Goal: Task Accomplishment & Management: Use online tool/utility

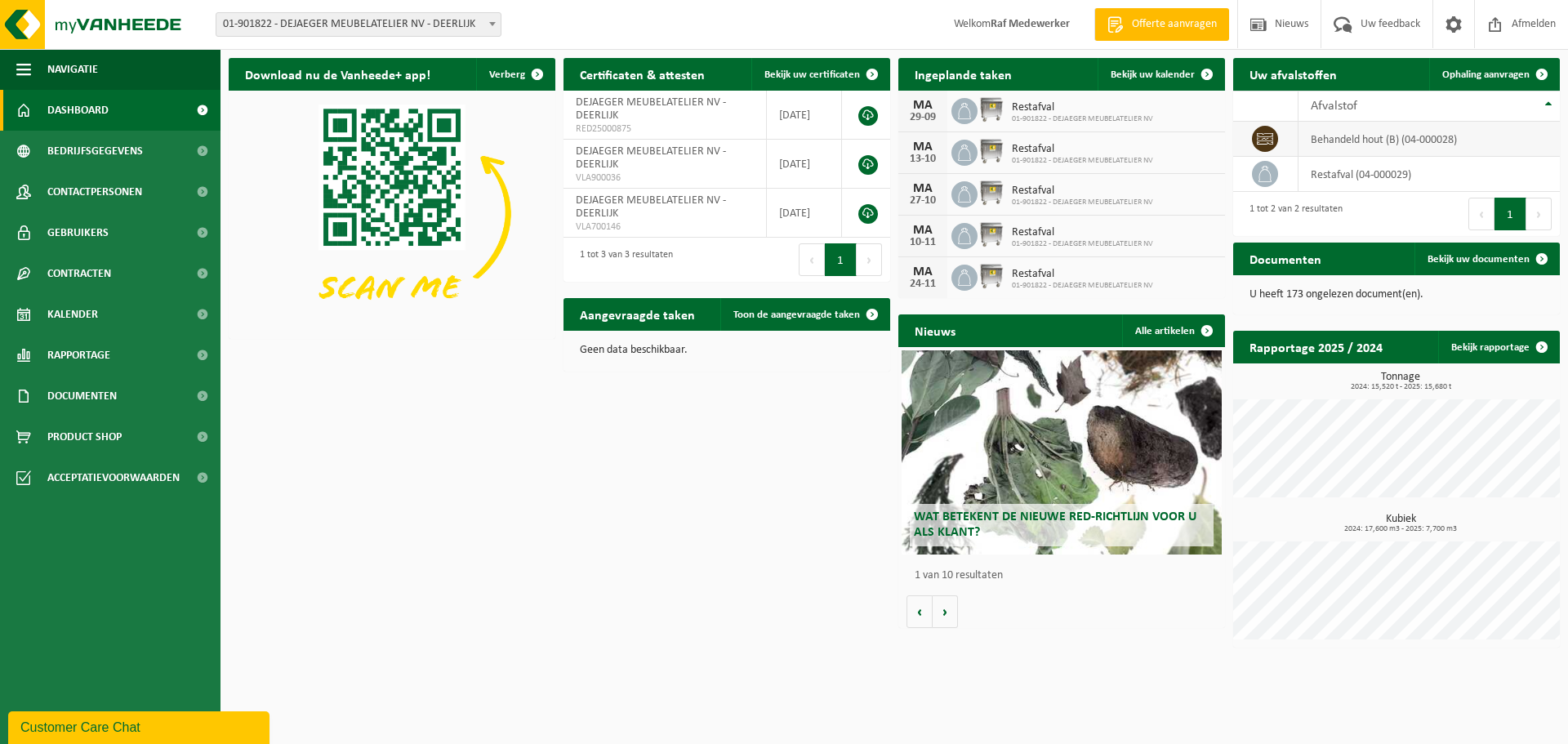
click at [1264, 138] on icon at bounding box center [1264, 139] width 17 height 17
click at [1492, 73] on span "Ophaling aanvragen" at bounding box center [1485, 74] width 88 height 11
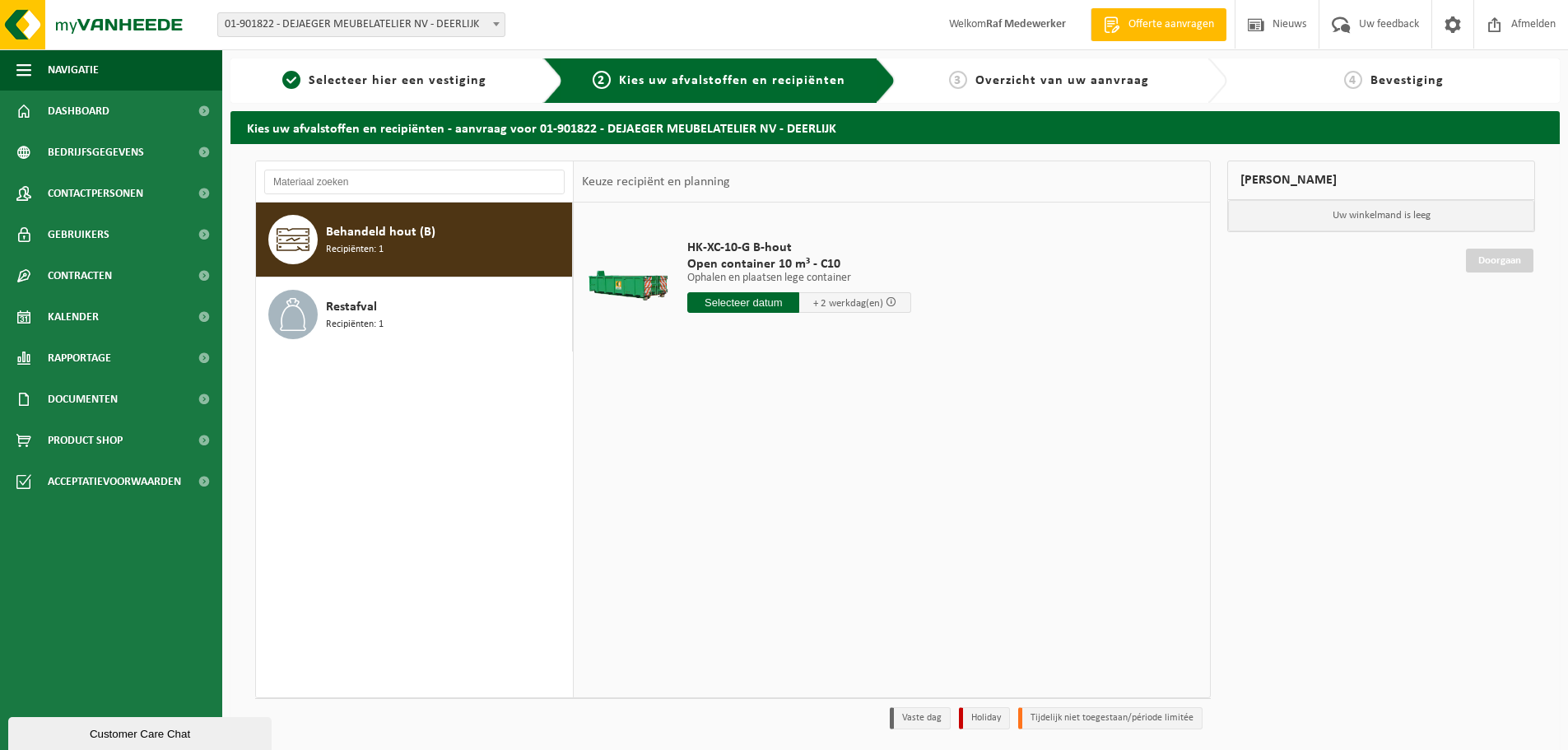
click at [441, 243] on div "Behandeld hout (B) Recipiënten: 1" at bounding box center [447, 239] width 242 height 50
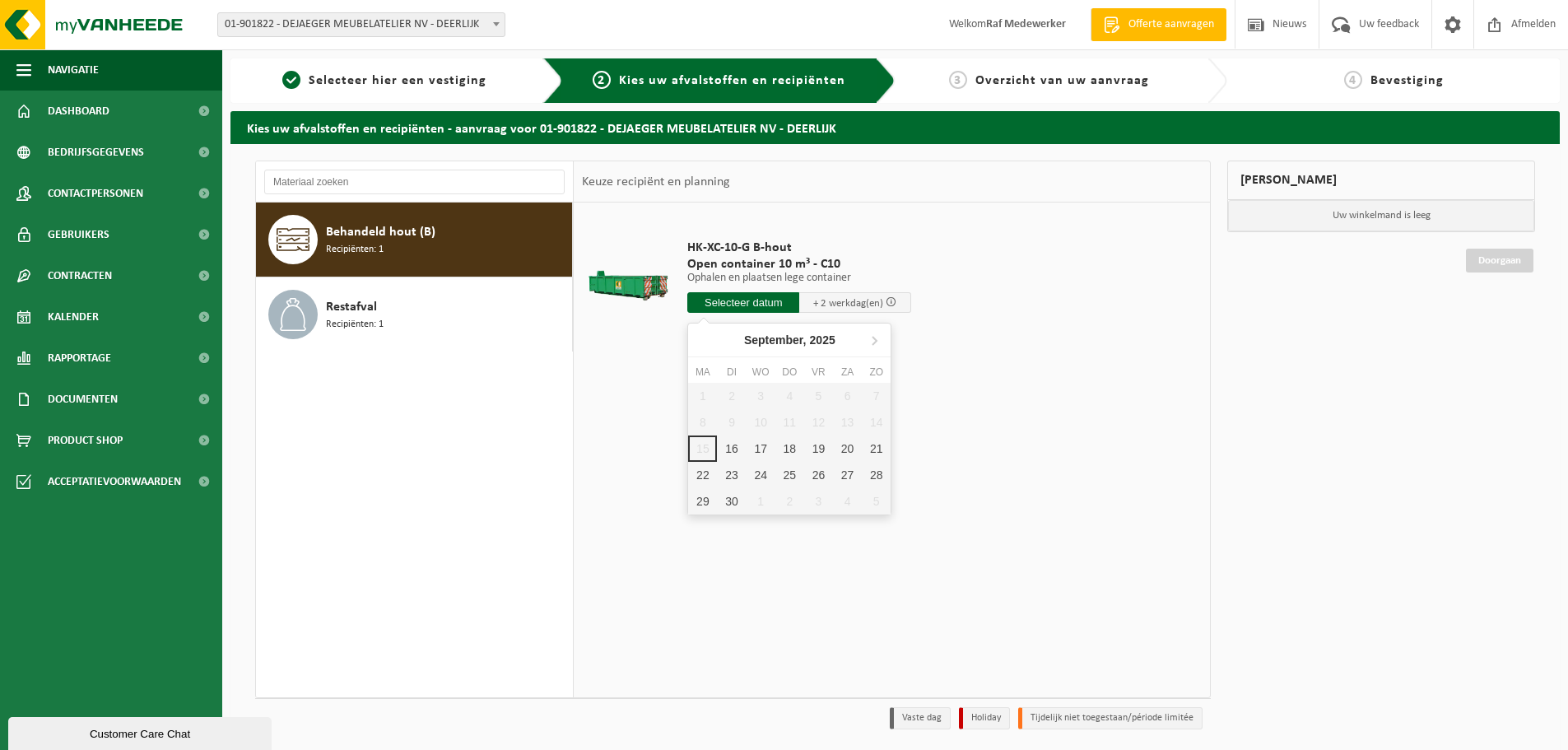
click at [746, 301] on input "text" at bounding box center [743, 302] width 112 height 21
click at [737, 445] on div "16" at bounding box center [731, 448] width 29 height 27
type input "Van 2025-09-16"
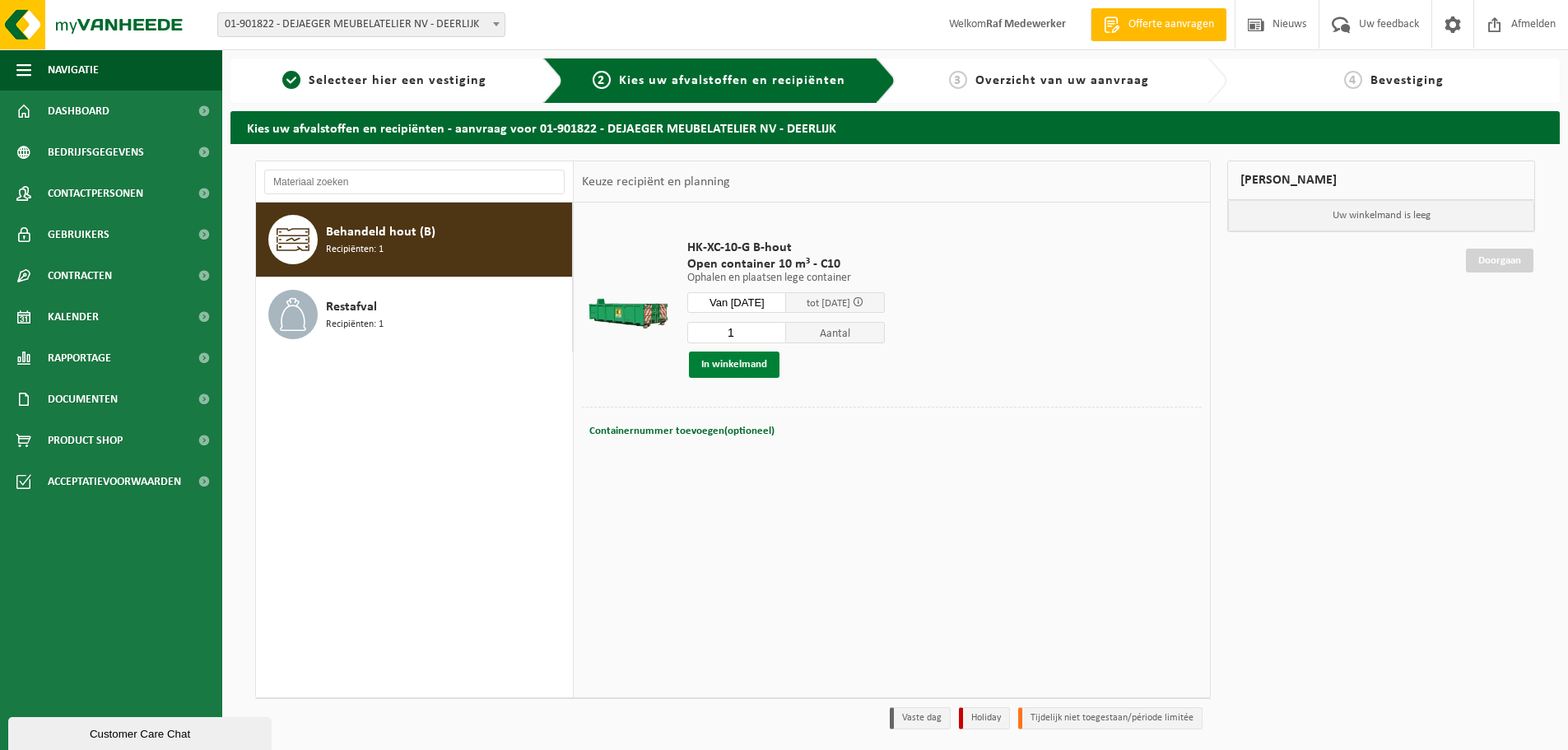
click at [757, 366] on button "In winkelmand" at bounding box center [733, 365] width 90 height 27
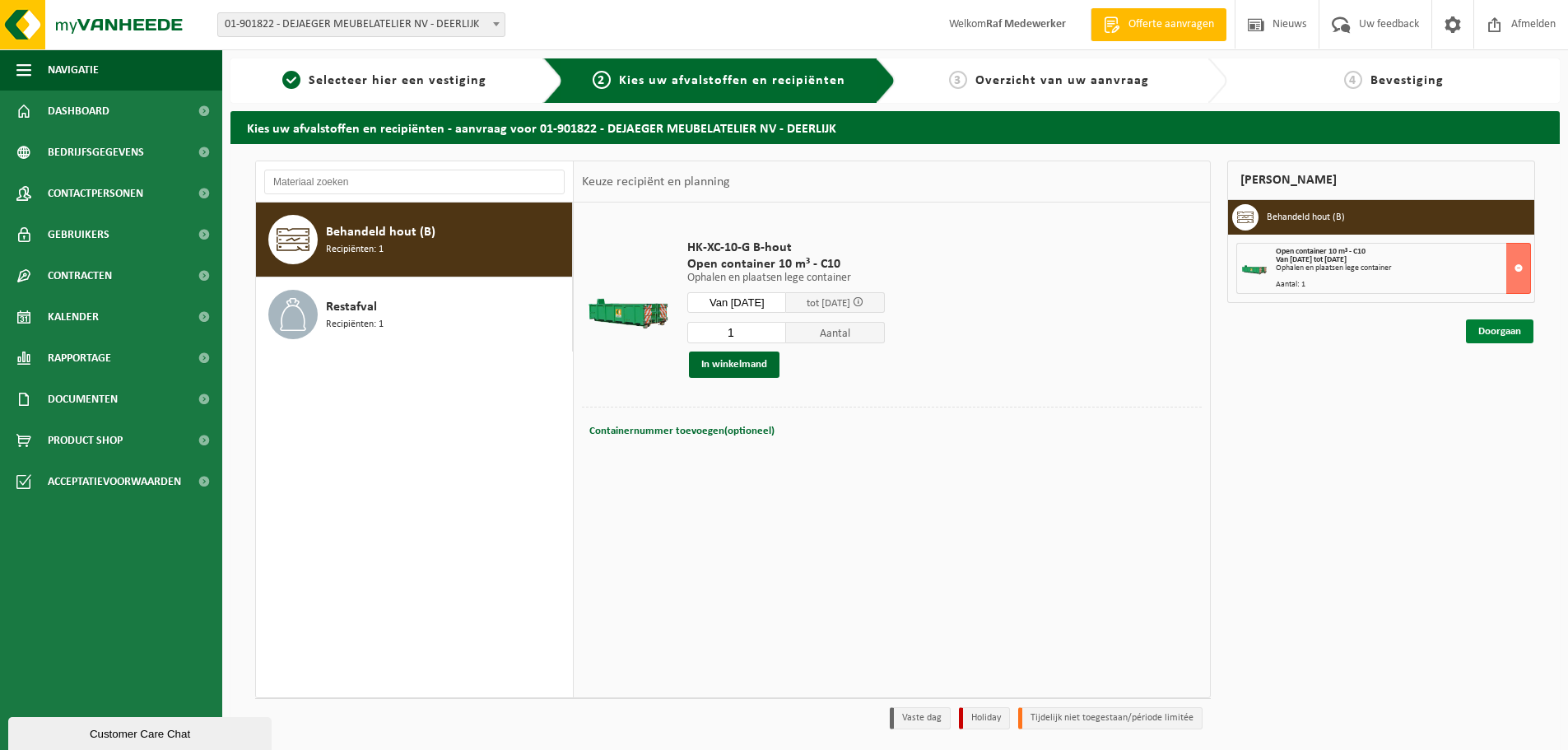
click at [1493, 327] on link "Doorgaan" at bounding box center [1500, 331] width 68 height 24
